Goal: Check status: Check status

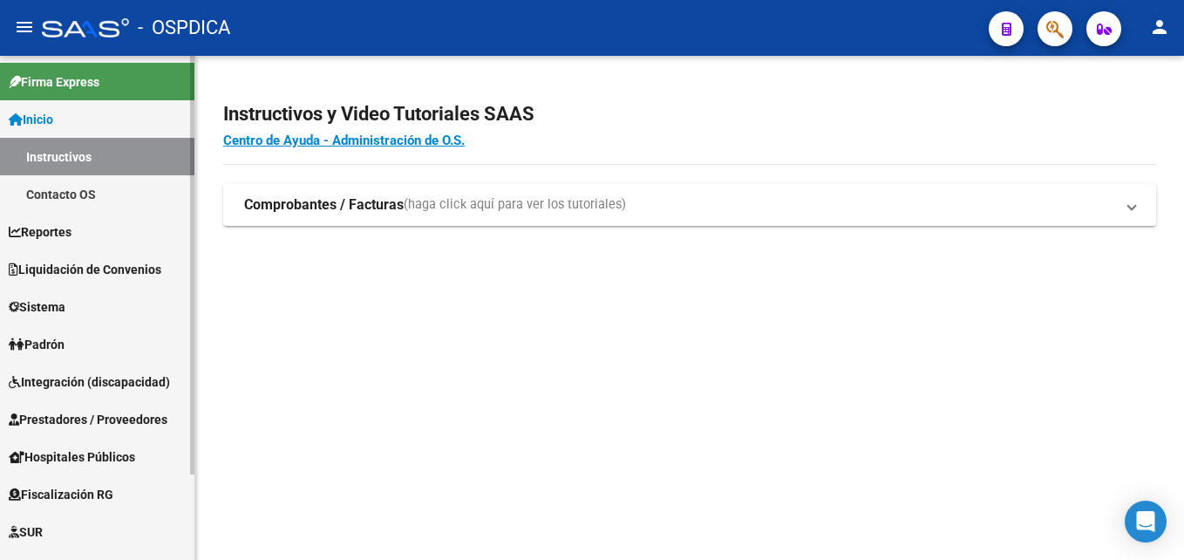
click at [51, 335] on span "Padrón" at bounding box center [37, 344] width 56 height 19
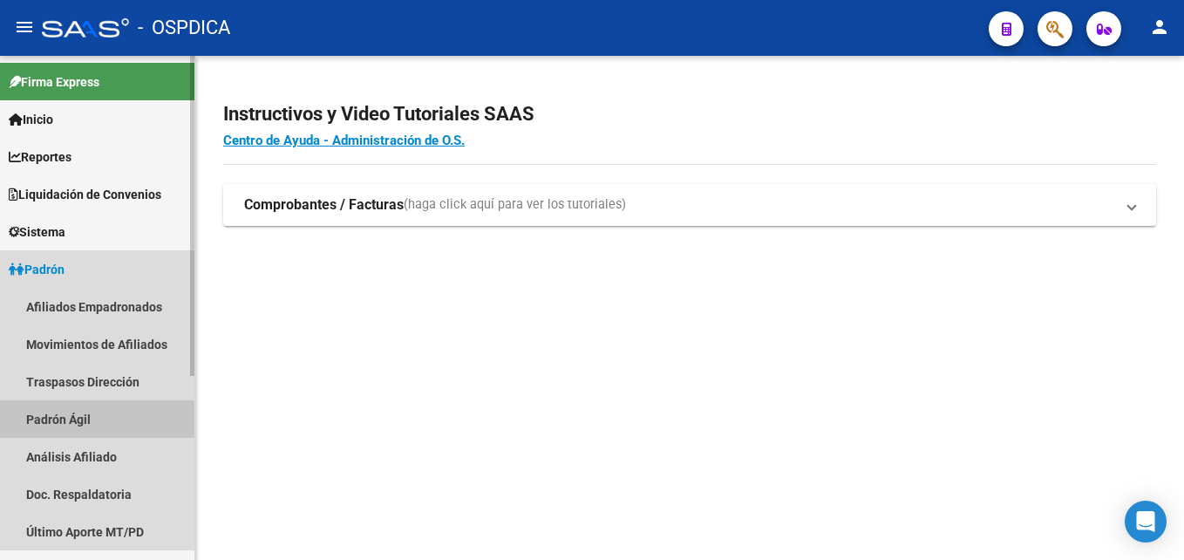
click at [64, 424] on link "Padrón Ágil" at bounding box center [97, 418] width 194 height 37
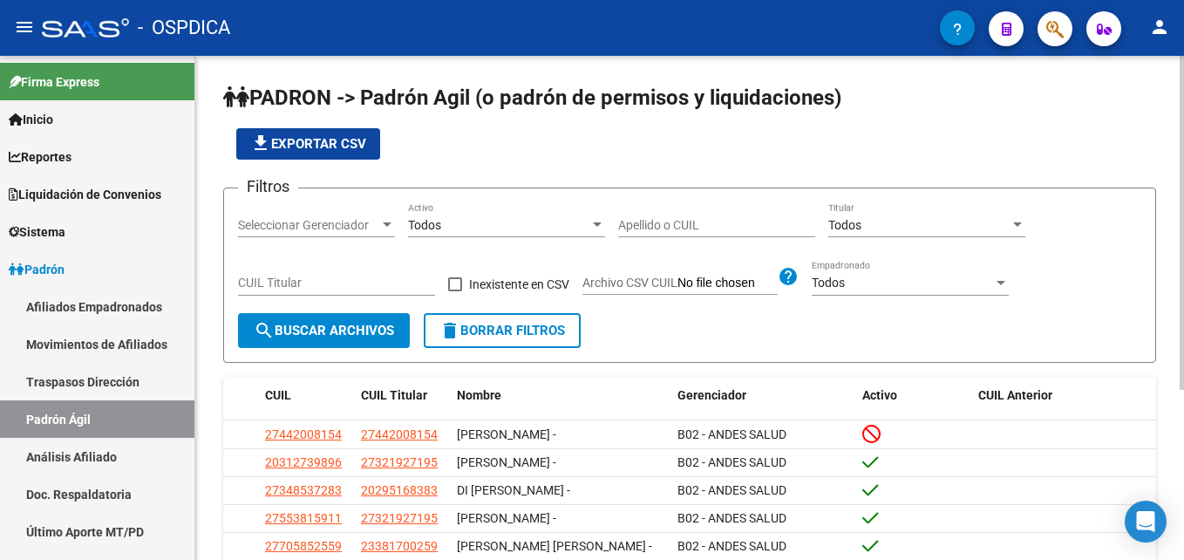
click at [271, 278] on input "CUIL Titular" at bounding box center [336, 283] width 197 height 15
paste input "23-20802835-9"
type input "23-20802835-9"
click at [350, 336] on span "search Buscar Archivos" at bounding box center [324, 331] width 140 height 16
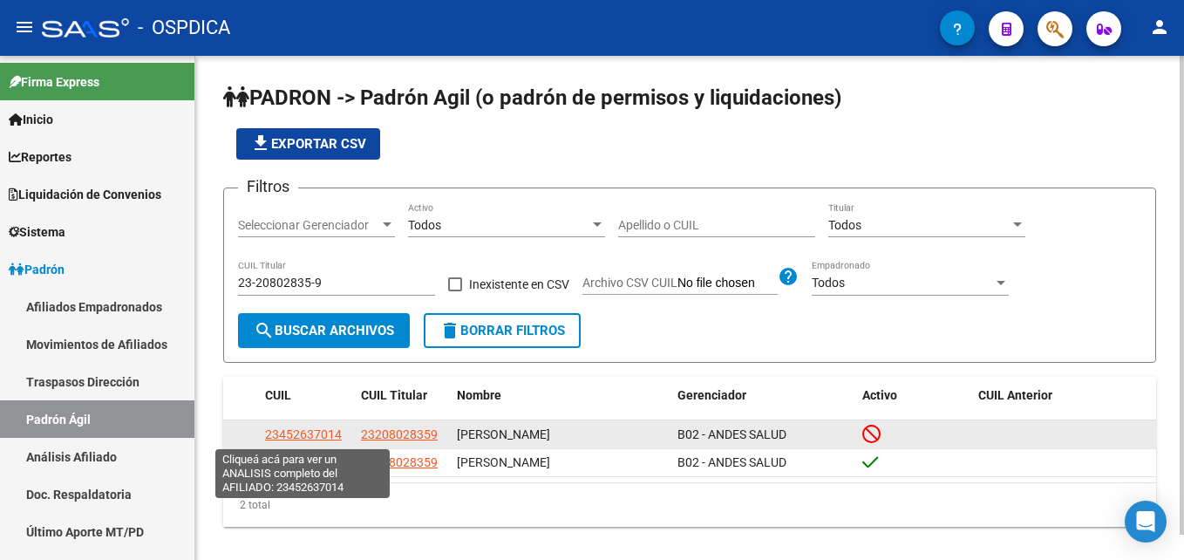
click at [306, 435] on span "23452637014" at bounding box center [303, 434] width 77 height 14
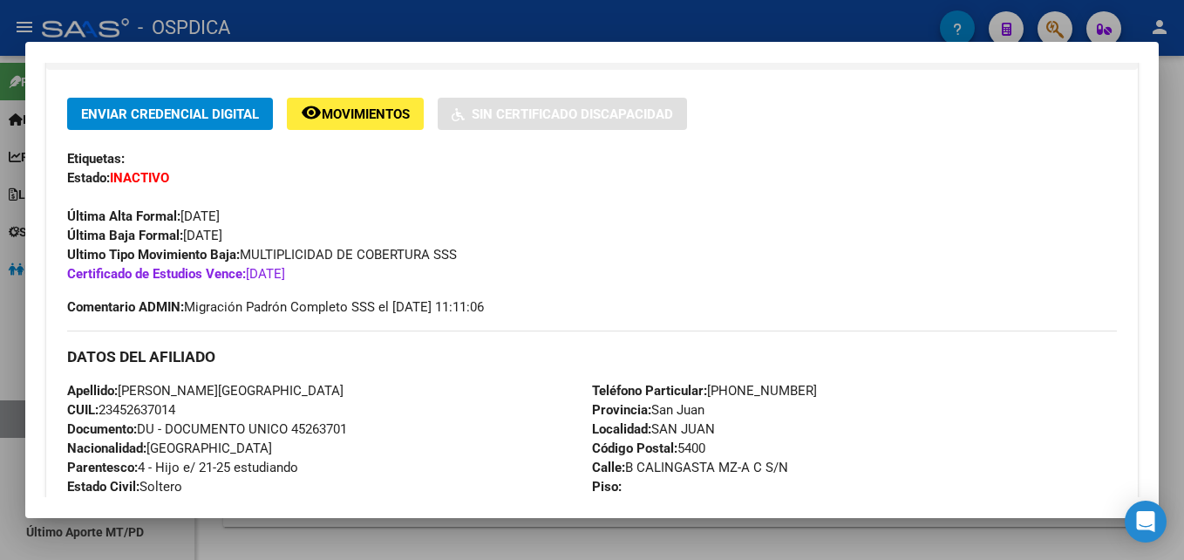
scroll to position [436, 0]
